Goal: Information Seeking & Learning: Check status

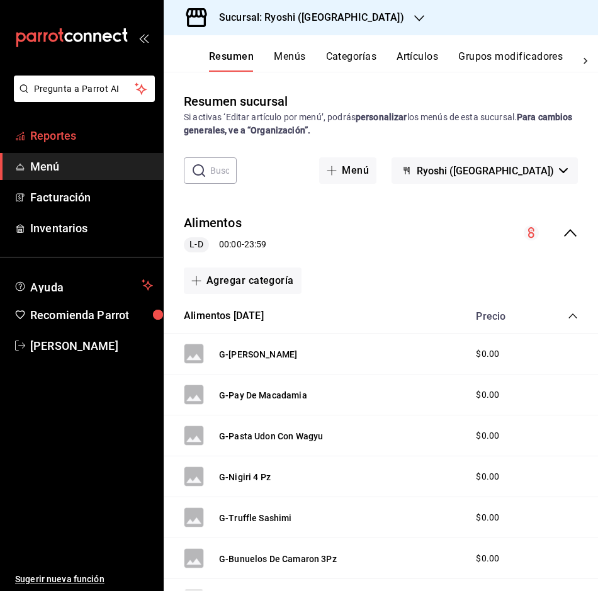
click at [65, 132] on span "Reportes" at bounding box center [91, 135] width 123 height 17
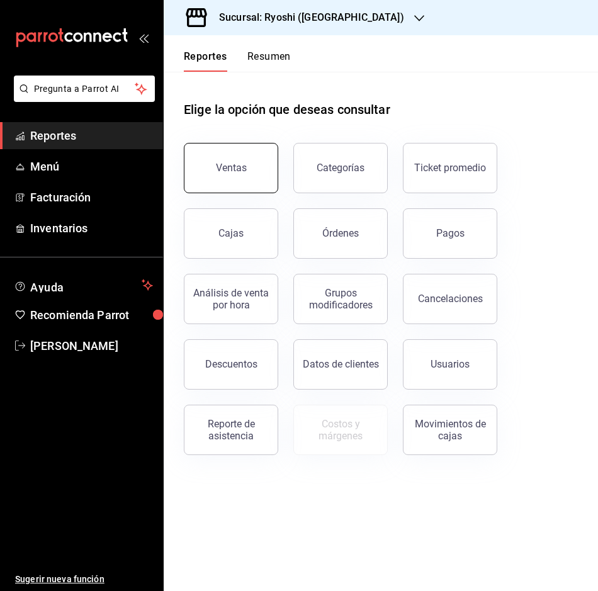
click at [230, 162] on button "Ventas" at bounding box center [231, 168] width 94 height 50
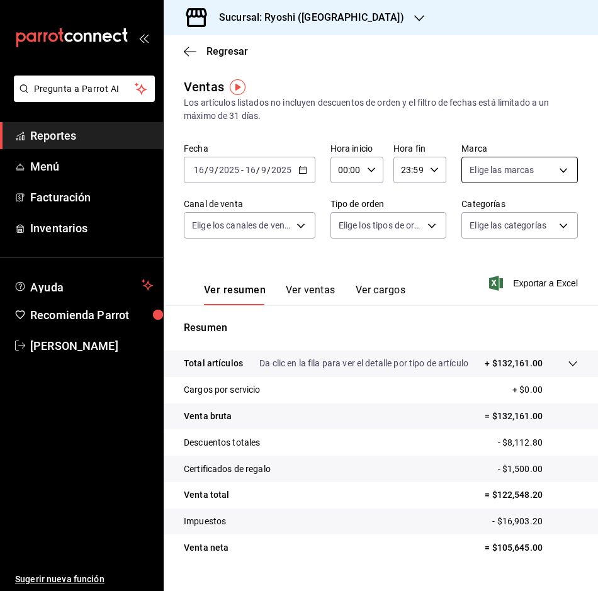
click at [559, 172] on body "Pregunta a Parrot AI Reportes Menú Facturación Inventarios Ayuda Recomienda Par…" at bounding box center [299, 295] width 598 height 591
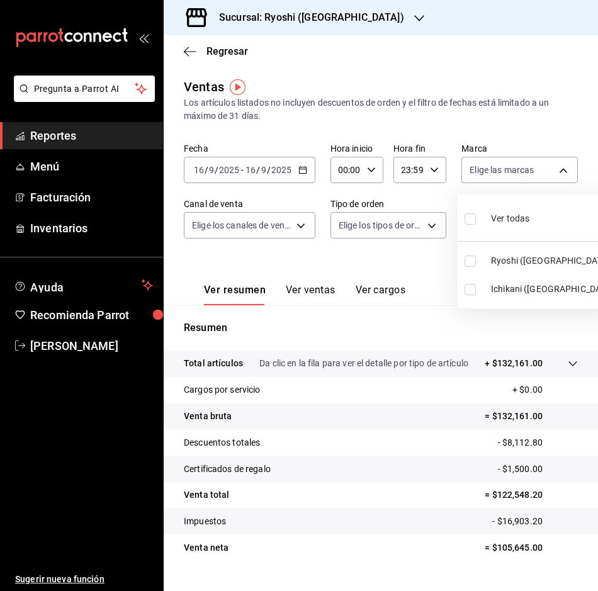
click at [467, 286] on input "checkbox" at bounding box center [469, 289] width 11 height 11
checkbox input "true"
type input "e80bf875-3c9c-4ad9-8c6a-14c8262011fc"
click at [560, 162] on div at bounding box center [299, 295] width 598 height 591
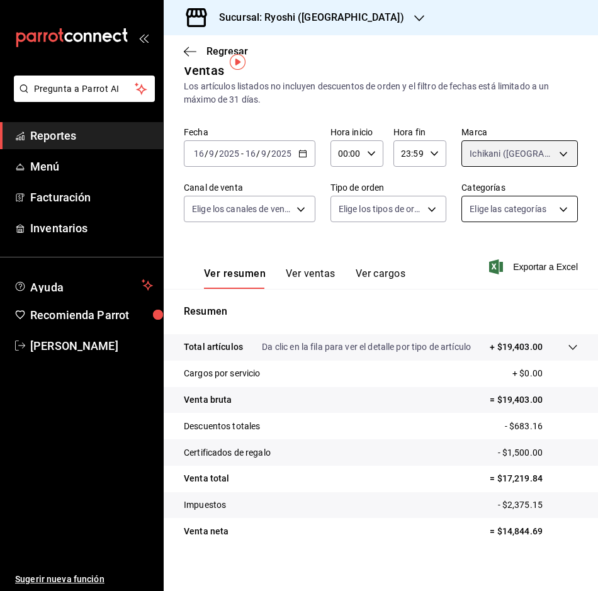
scroll to position [25, 0]
